Goal: Task Accomplishment & Management: Use online tool/utility

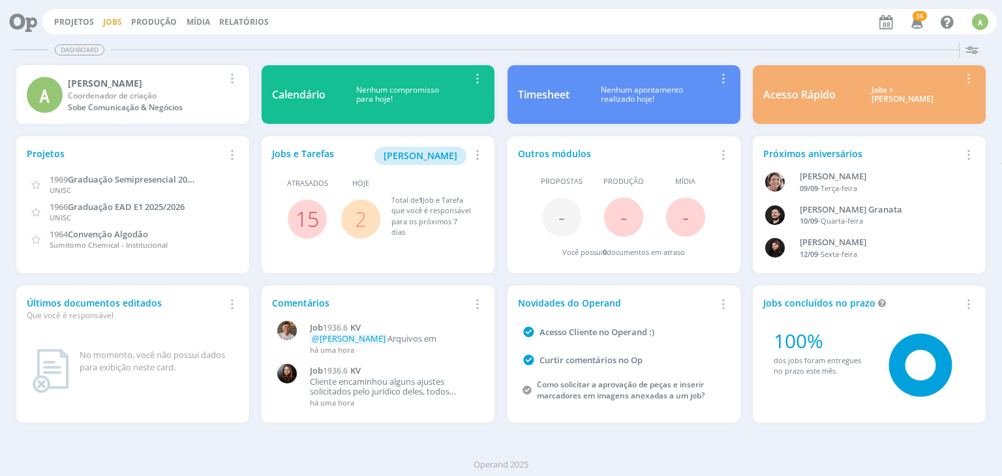
click at [107, 18] on link "Jobs" at bounding box center [112, 21] width 19 height 11
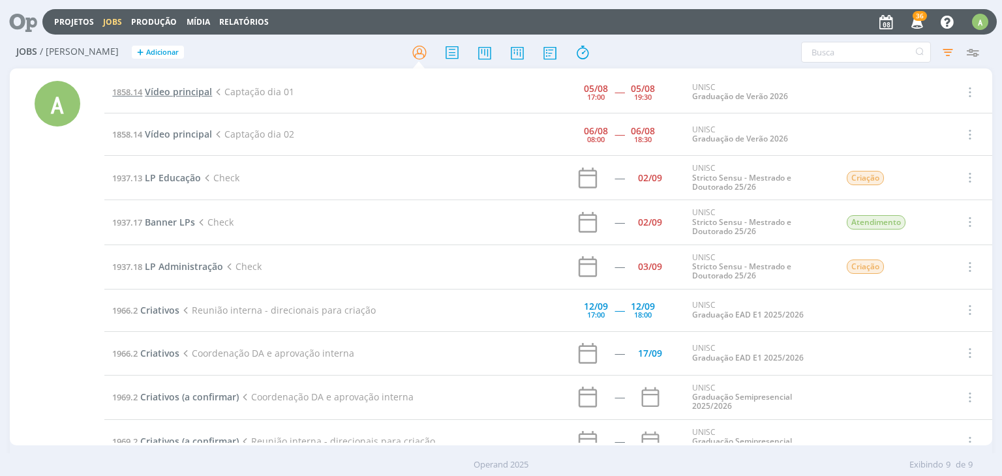
click at [191, 93] on span "Vídeo principal" at bounding box center [178, 91] width 67 height 12
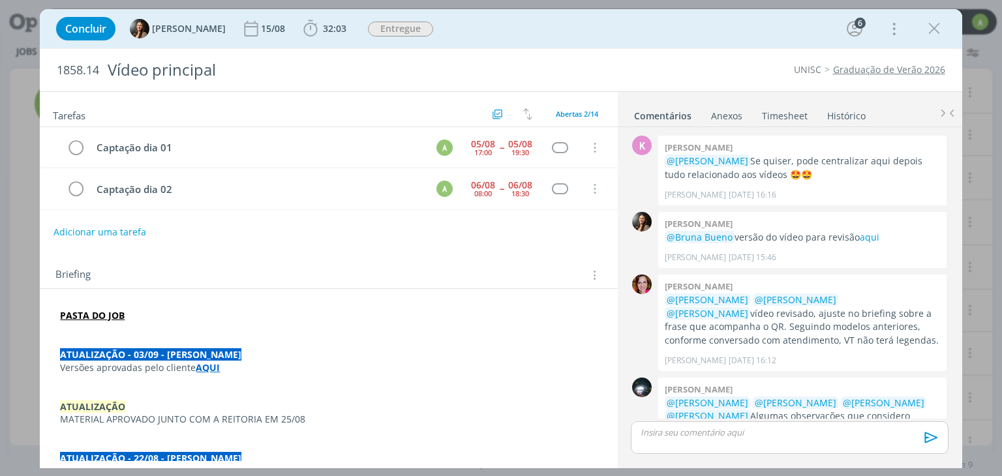
scroll to position [337, 0]
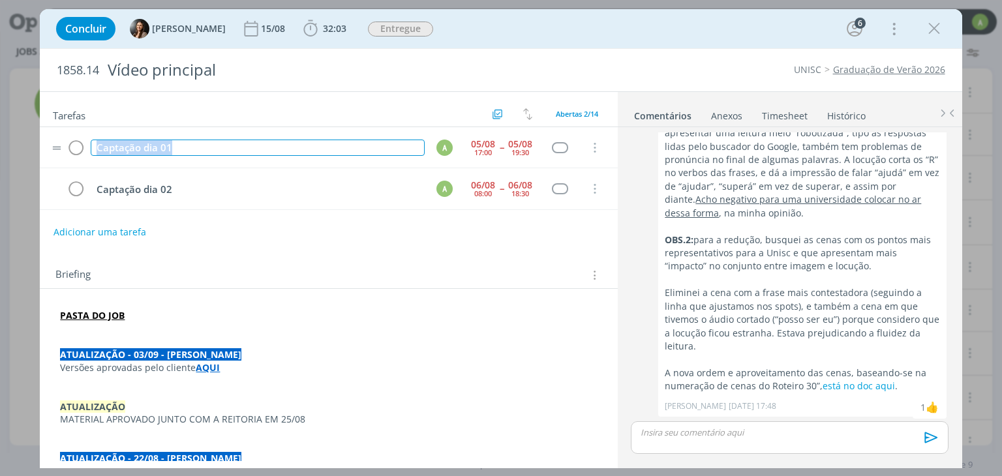
drag, startPoint x: 221, startPoint y: 152, endPoint x: 55, endPoint y: 138, distance: 167.0
click at [55, 138] on tr "Captação dia 01 A [DATE] 17:00 [DATE] 19:30 Cancelar" at bounding box center [328, 147] width 577 height 41
copy div "Captação dia 01"
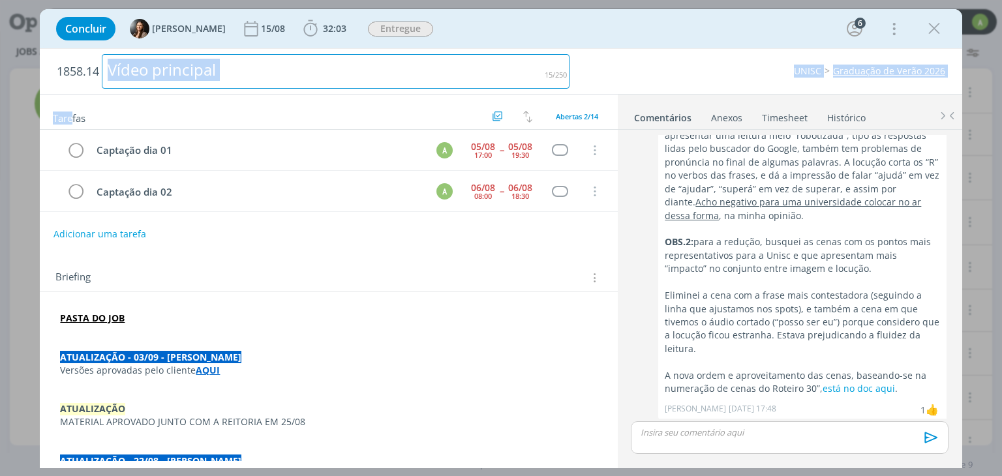
drag, startPoint x: 212, startPoint y: 3, endPoint x: 248, endPoint y: -12, distance: 38.6
click at [248, 0] on html "Projetos Jobs Produção [GEOGRAPHIC_DATA] Relatórios 36 Notificações Central de …" at bounding box center [501, 238] width 1002 height 476
click at [301, 23] on icon "dialog" at bounding box center [311, 29] width 20 height 20
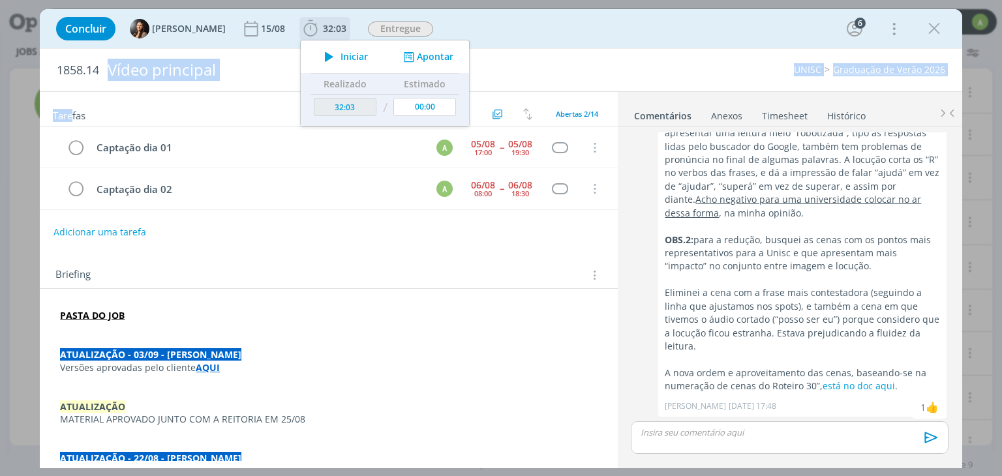
click at [441, 57] on button "Apontar" at bounding box center [427, 57] width 54 height 14
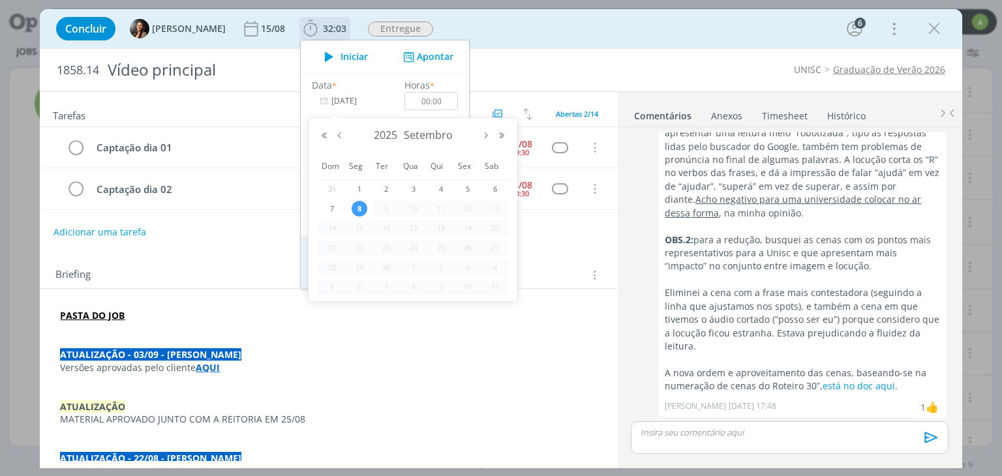
click at [357, 102] on input "[DATE]" at bounding box center [353, 101] width 82 height 18
click at [341, 134] on button "Mês anterior" at bounding box center [340, 135] width 16 height 9
click at [389, 206] on span "5" at bounding box center [386, 209] width 16 height 16
type input "[DATE]"
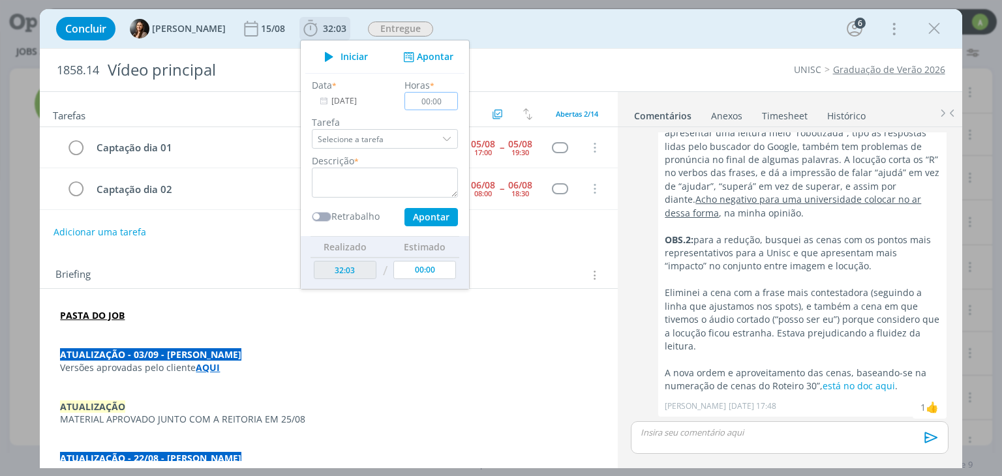
drag, startPoint x: 442, startPoint y: 100, endPoint x: 394, endPoint y: 99, distance: 48.3
click at [399, 99] on div "Horas * 00:00" at bounding box center [432, 94] width 67 height 32
type input "02:30"
click at [444, 134] on div "dialog" at bounding box center [448, 139] width 20 height 20
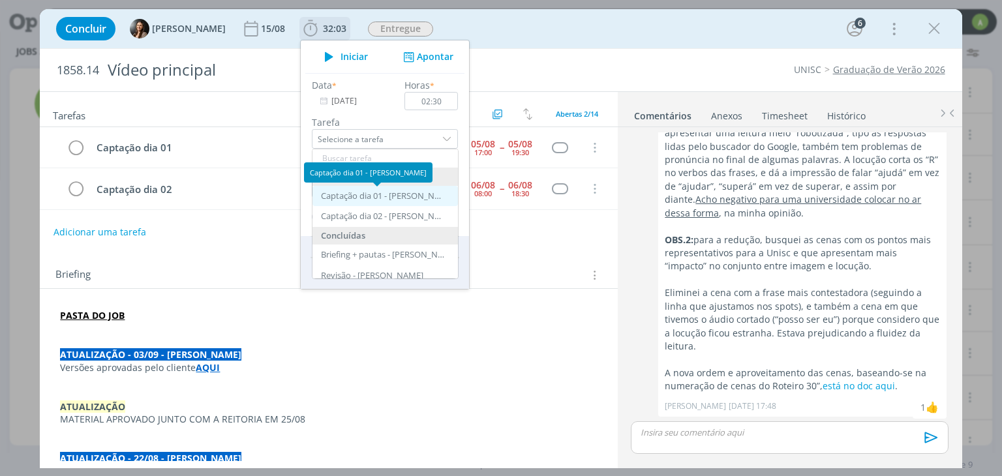
click at [423, 196] on div "Captação dia 01 - [PERSON_NAME]" at bounding box center [383, 196] width 124 height 10
type input "Captação dia 01"
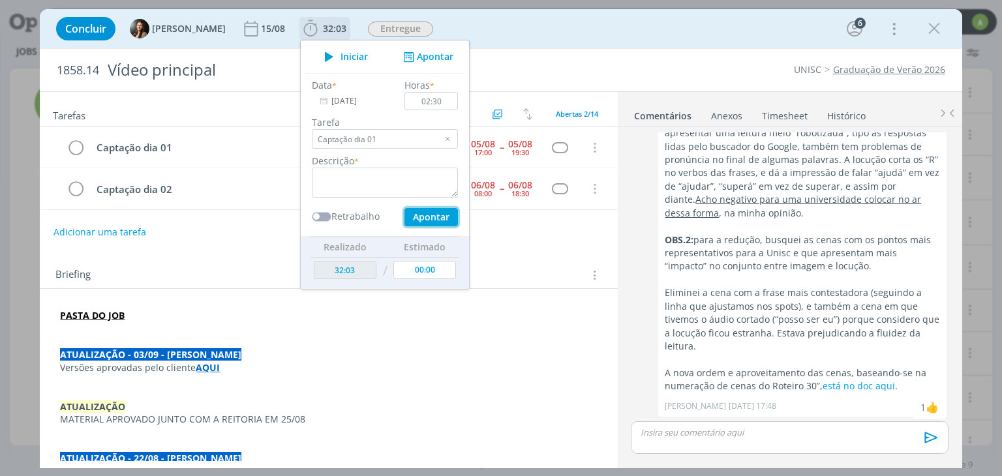
click at [427, 217] on button "Apontar" at bounding box center [430, 217] width 53 height 18
click at [429, 213] on button "Apontar" at bounding box center [430, 217] width 53 height 18
click at [418, 177] on textarea "dialog" at bounding box center [385, 183] width 146 height 30
type textarea "Captação"
click at [438, 217] on button "Apontar" at bounding box center [430, 217] width 53 height 18
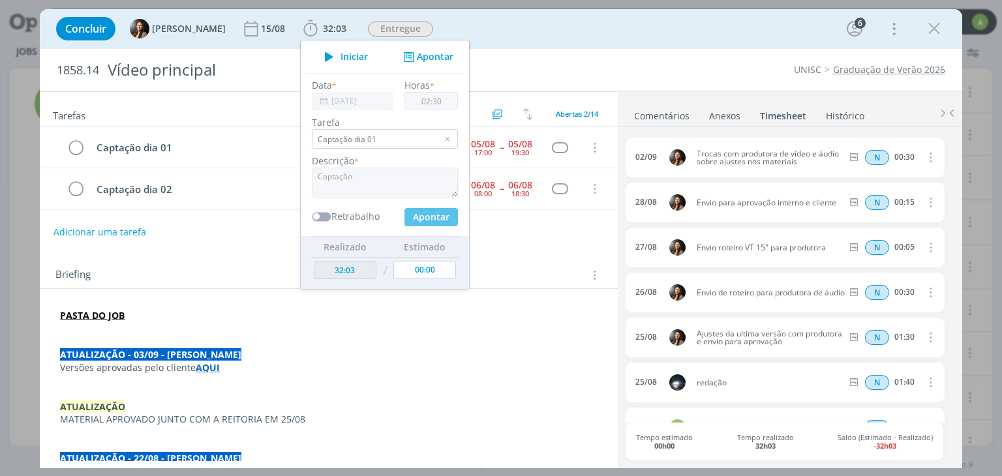
type input "34:33"
type input "[DATE]"
type input "00:00"
click at [192, 255] on div "Briefing Briefings Predefinidos Versões do Briefing Ver Briefing do Projeto" at bounding box center [328, 271] width 577 height 35
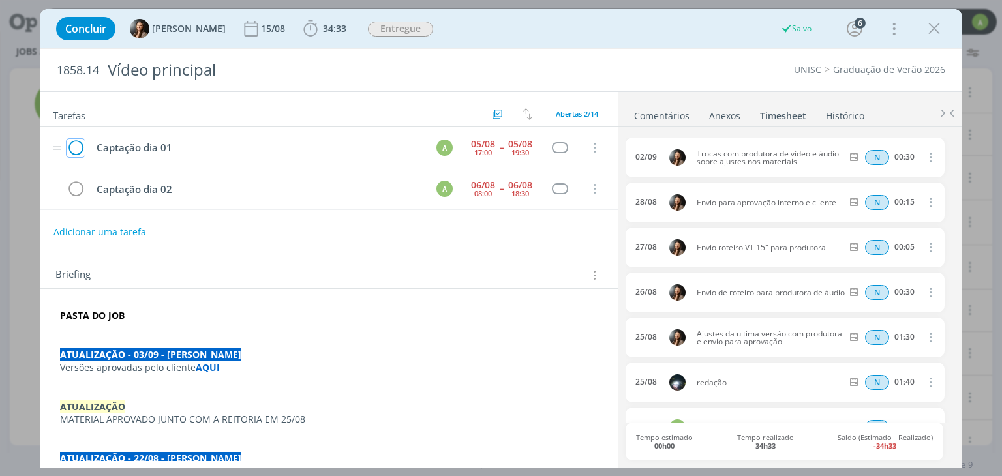
click at [76, 147] on icon "dialog" at bounding box center [76, 148] width 18 height 20
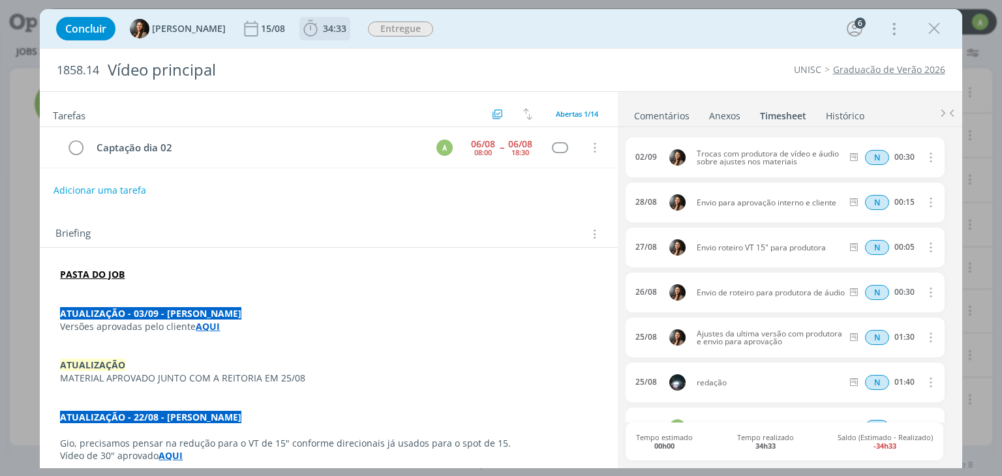
click at [323, 26] on span "34:33" at bounding box center [334, 28] width 23 height 12
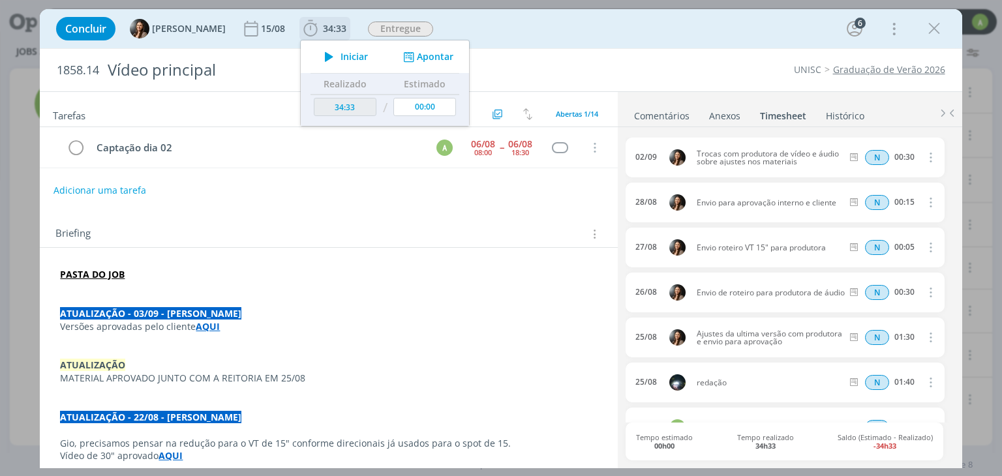
click at [426, 59] on button "Apontar" at bounding box center [427, 57] width 54 height 14
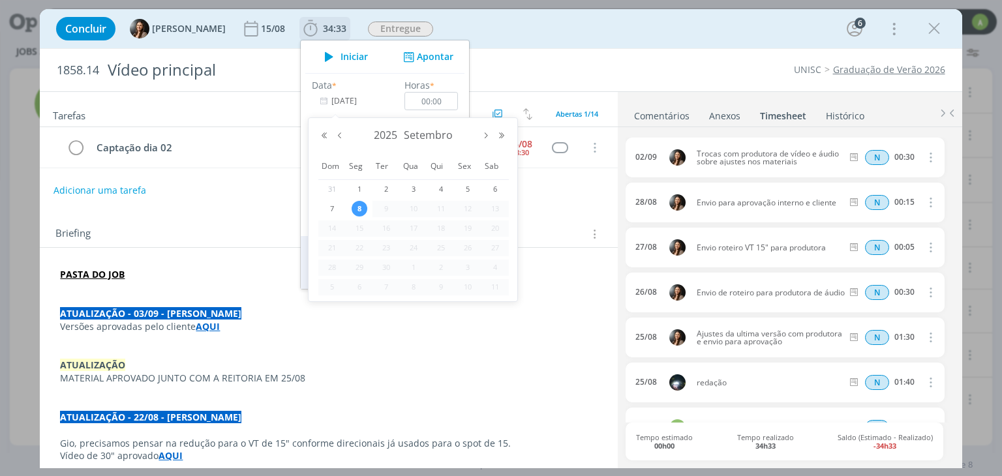
click at [350, 106] on input "[DATE]" at bounding box center [353, 101] width 82 height 18
click at [344, 140] on button "Mês anterior" at bounding box center [340, 135] width 16 height 9
click at [412, 209] on span "6" at bounding box center [414, 209] width 16 height 16
type input "[DATE]"
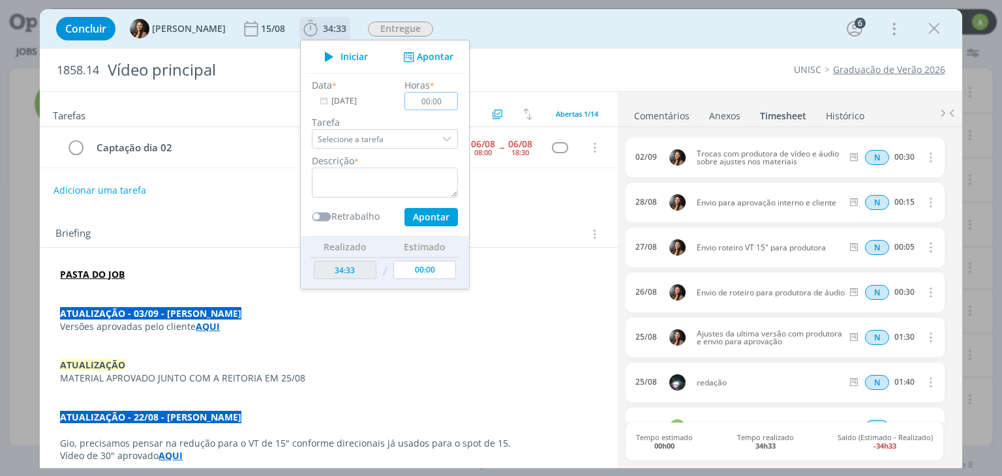
drag, startPoint x: 439, startPoint y: 99, endPoint x: 411, endPoint y: 96, distance: 28.2
click at [411, 96] on input "00:00" at bounding box center [431, 101] width 53 height 18
type input "04:00"
click at [431, 139] on input "Selecione a tarefa" at bounding box center [385, 139] width 146 height 20
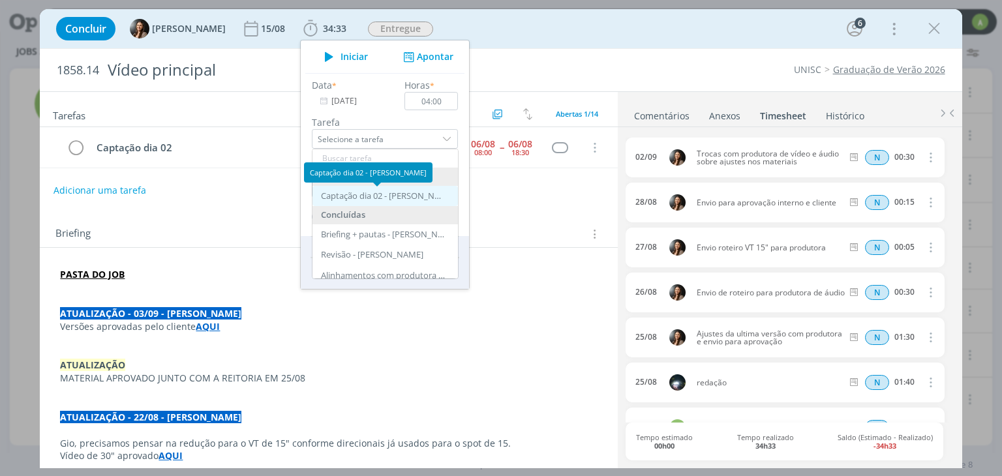
click at [403, 194] on div "Captação dia 02 - [PERSON_NAME]" at bounding box center [383, 196] width 124 height 10
type input "Captação dia 02"
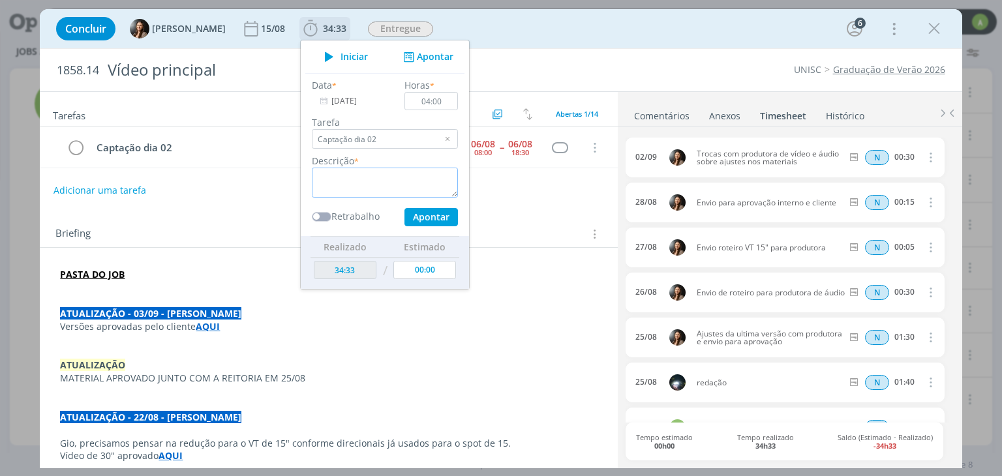
click at [407, 182] on textarea "dialog" at bounding box center [385, 183] width 146 height 30
type textarea "Captação - manhã"
click at [427, 213] on button "Apontar" at bounding box center [430, 217] width 53 height 18
type input "38:33"
type input "[DATE]"
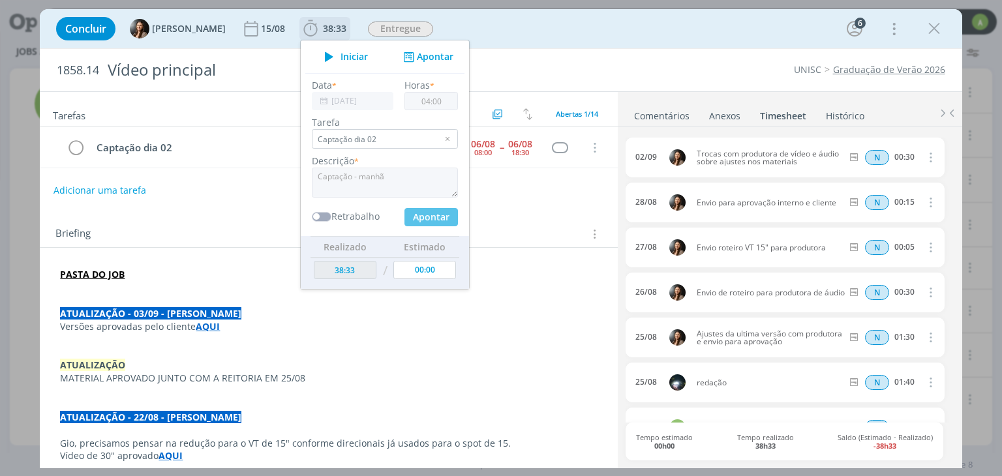
type input "00:00"
click at [360, 97] on input "[DATE]" at bounding box center [353, 101] width 82 height 18
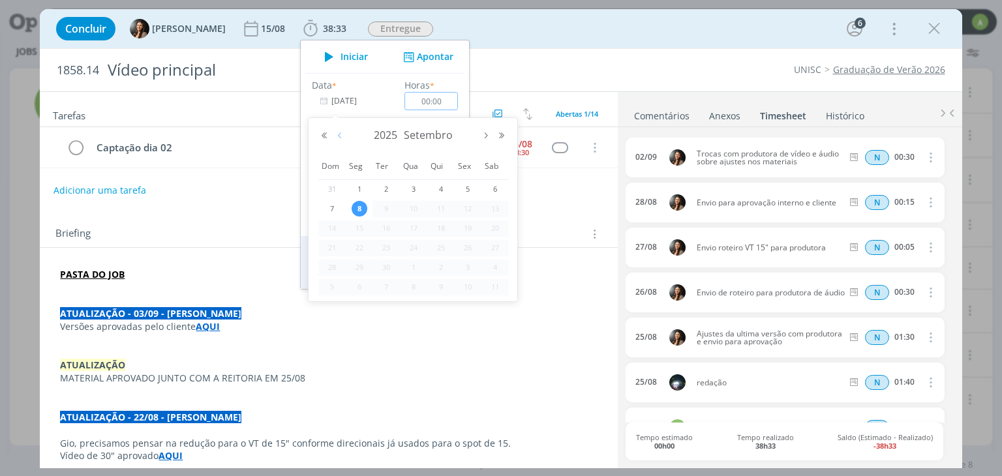
click at [342, 136] on button "Mês anterior" at bounding box center [340, 135] width 16 height 9
click at [415, 212] on span "6" at bounding box center [414, 209] width 16 height 16
type input "[DATE]"
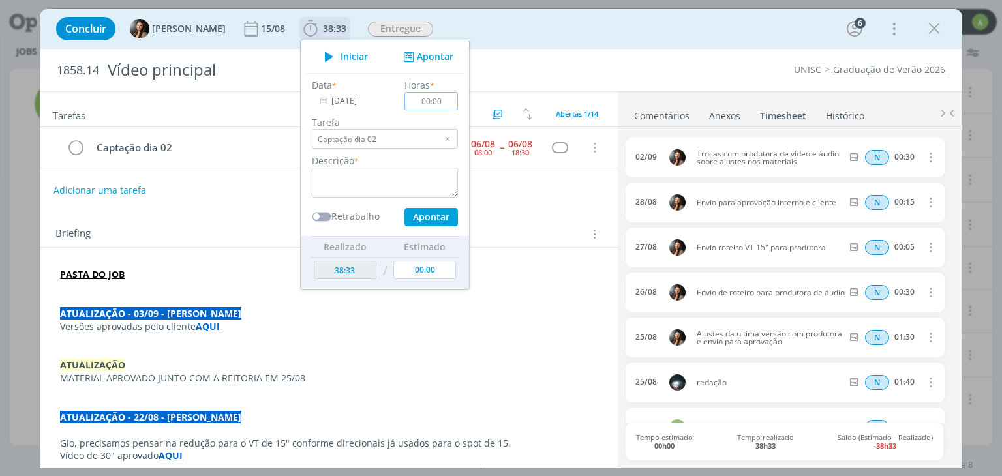
click at [428, 98] on input "00:00" at bounding box center [431, 101] width 53 height 18
drag, startPoint x: 436, startPoint y: 100, endPoint x: 414, endPoint y: 100, distance: 22.2
click at [414, 100] on input "00:00" at bounding box center [431, 101] width 53 height 18
type input "05:30"
click at [392, 176] on textarea "dialog" at bounding box center [385, 183] width 146 height 30
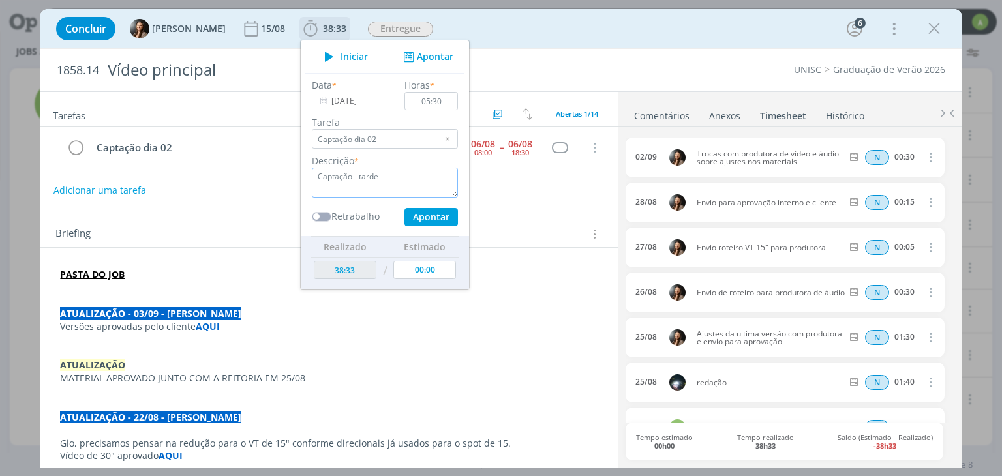
type textarea "Captação - tarde"
click at [413, 217] on button "Apontar" at bounding box center [430, 217] width 53 height 18
type input "44:03"
type input "[DATE]"
type input "00:00"
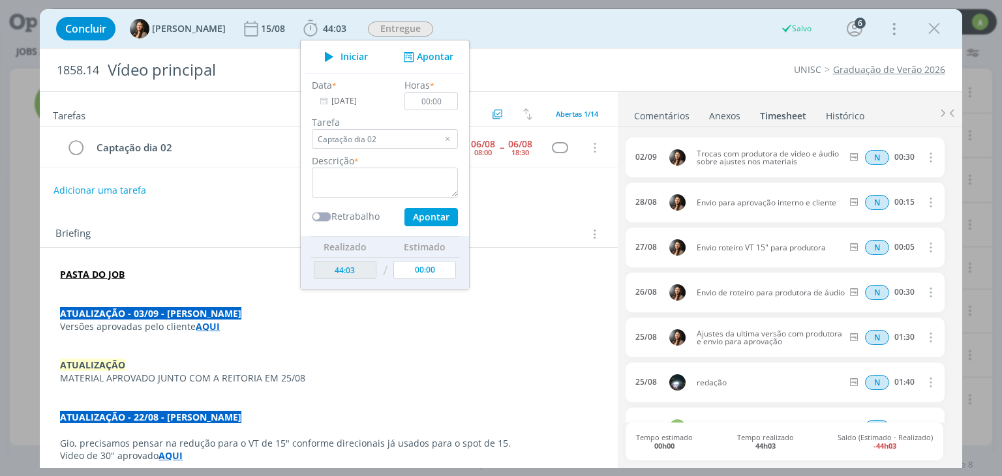
click at [528, 202] on div "Tarefas Usar Job de template Criar template a partir deste job Visualizar Templ…" at bounding box center [328, 276] width 577 height 369
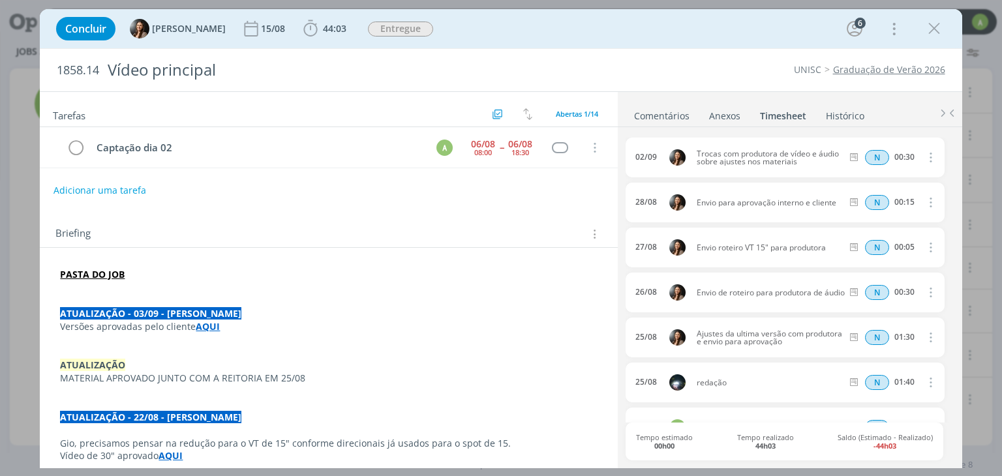
click at [791, 118] on link "Timesheet" at bounding box center [783, 113] width 48 height 19
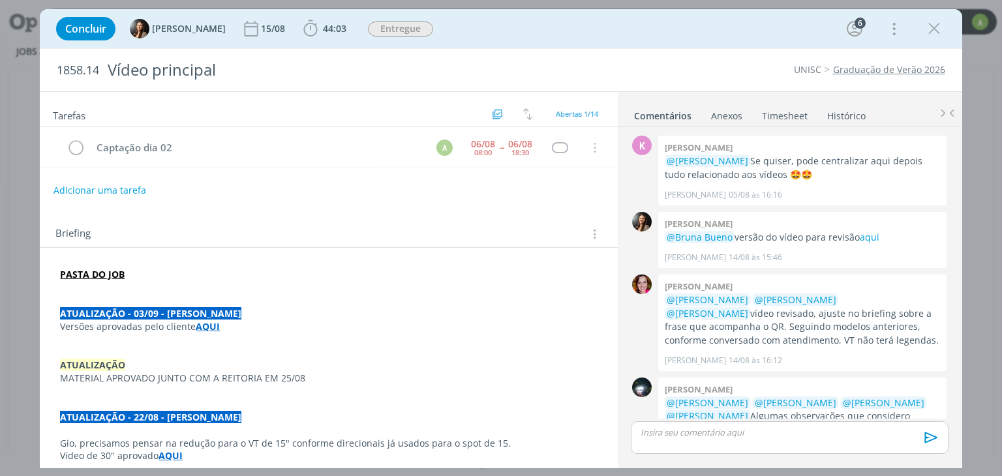
scroll to position [337, 0]
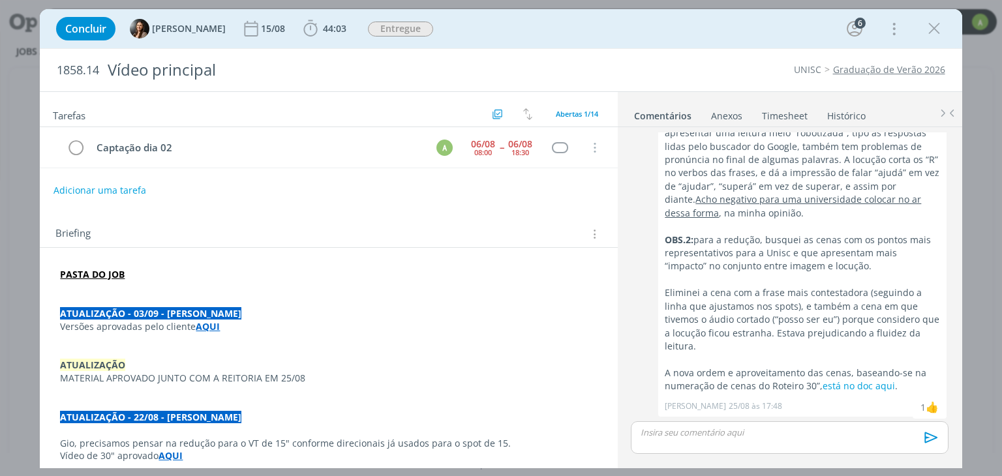
click at [765, 113] on link "Timesheet" at bounding box center [784, 113] width 47 height 19
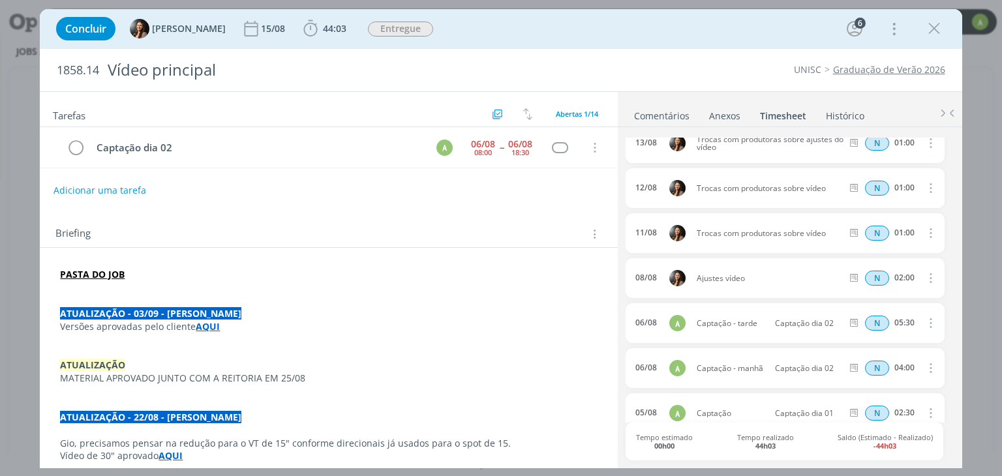
scroll to position [1245, 0]
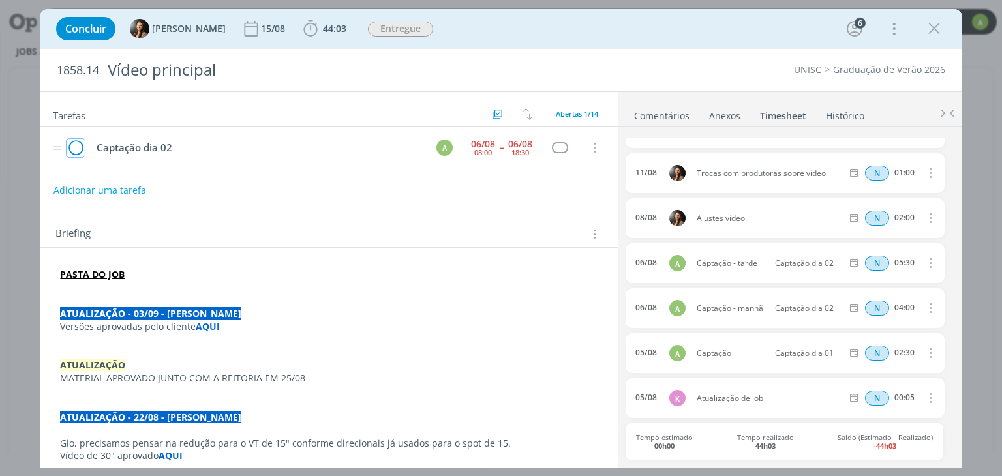
click at [79, 147] on icon "dialog" at bounding box center [76, 148] width 18 height 20
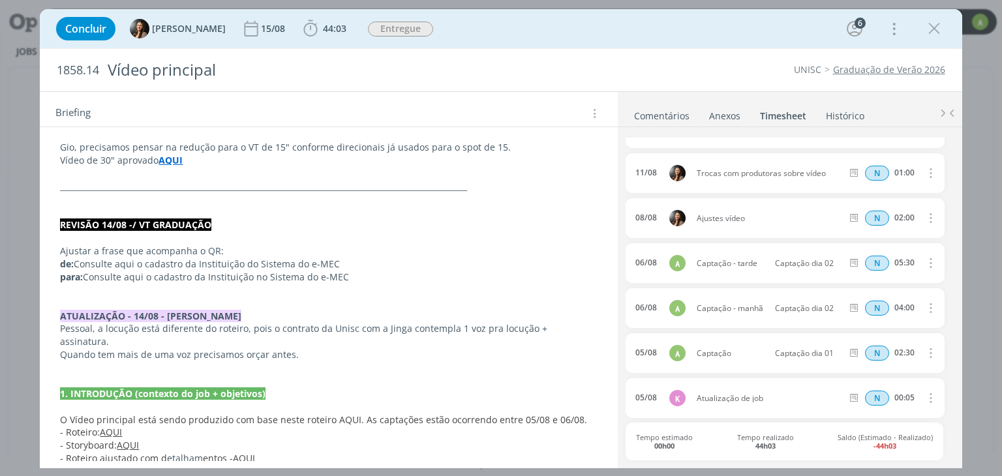
scroll to position [0, 0]
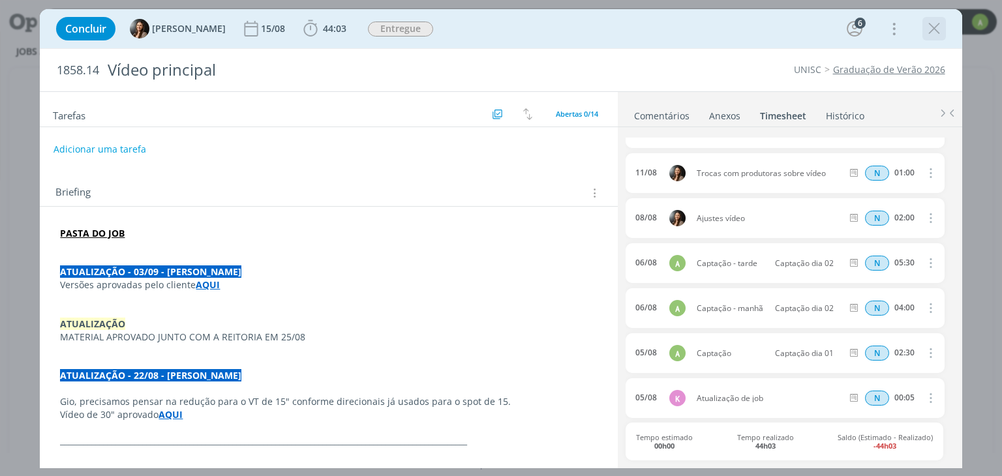
click at [939, 31] on icon "dialog" at bounding box center [934, 29] width 20 height 20
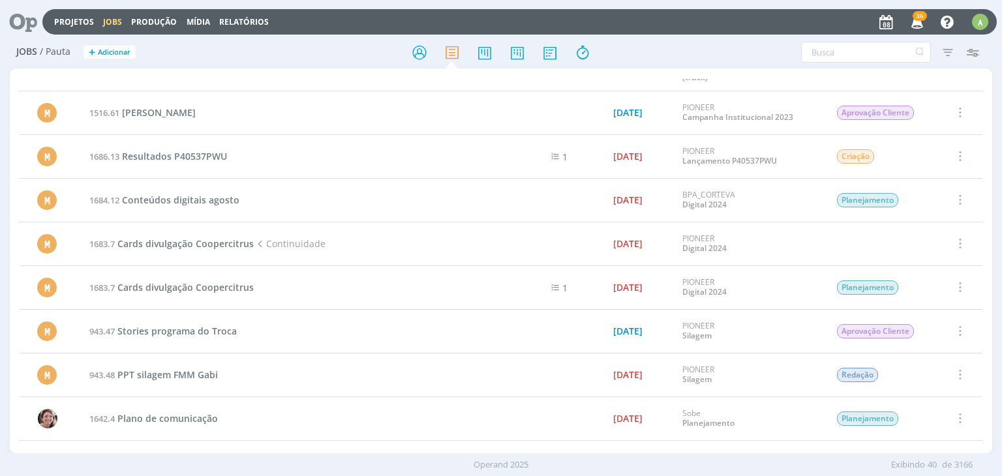
scroll to position [130, 0]
